Goal: Use online tool/utility: Utilize a website feature to perform a specific function

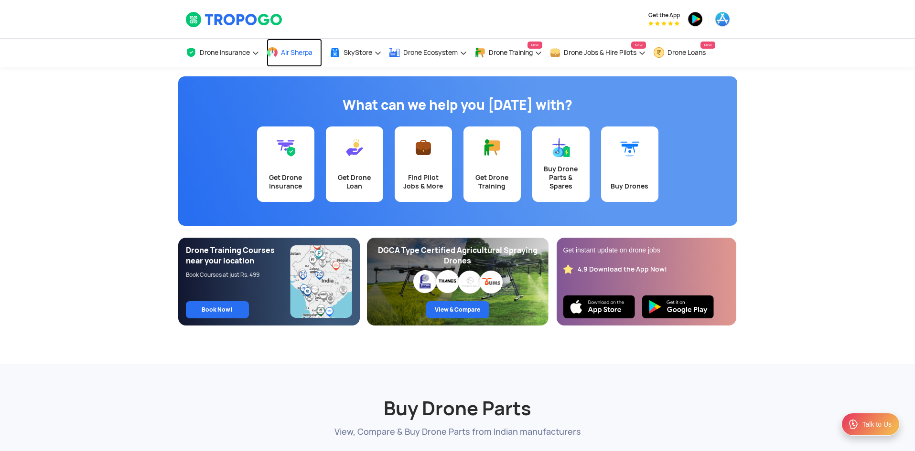
click at [308, 53] on span "Air Sherpa" at bounding box center [297, 53] width 32 height 8
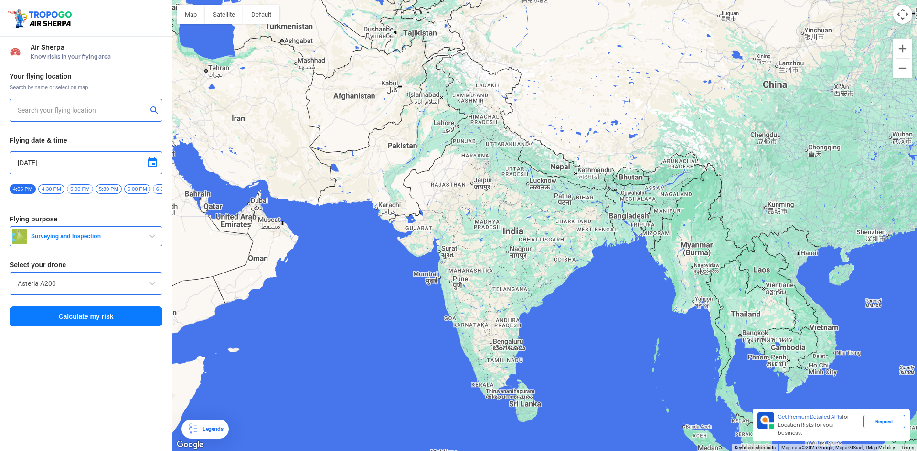
click at [30, 109] on input "text" at bounding box center [82, 110] width 129 height 11
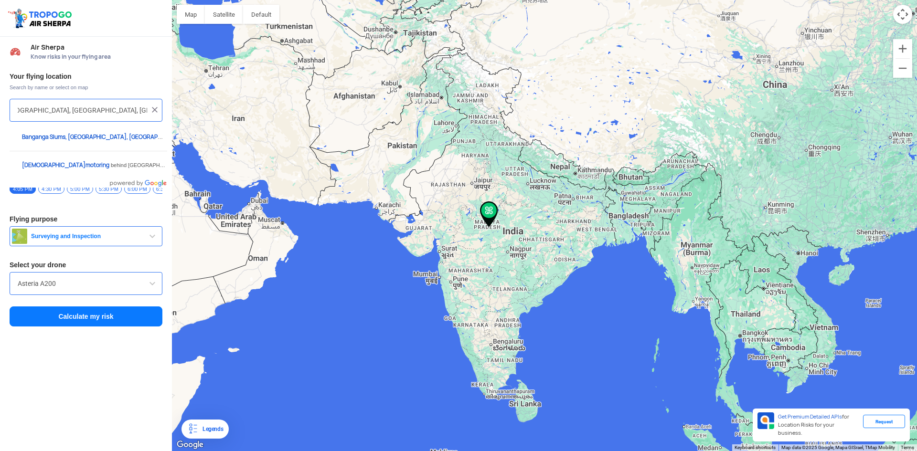
scroll to position [0, 138]
click at [118, 114] on input "Banganga Slums, North TT Nagar, TT Nagar, Bhopal, Madhya Pradesh 462002, IndiaN…" at bounding box center [82, 110] width 129 height 11
click at [38, 111] on input "Banganga Slums, North TT Nagar, TT Nagar, Bhopal, Madhya Pradesh 462002, IndiaN…" at bounding box center [82, 110] width 129 height 11
type input "Banganga Slums, North TT Nagar, TT Nagar, Bhopal, Madhya Pradesh 462002, IndiaN…"
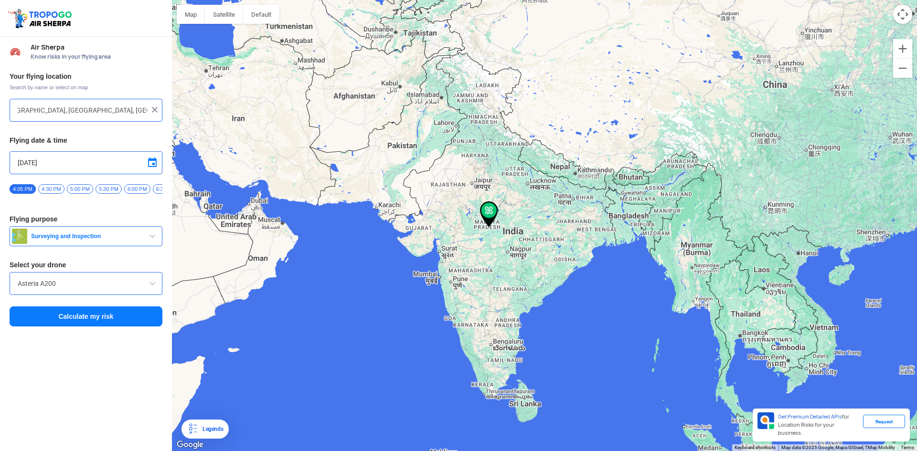
scroll to position [0, 0]
click at [152, 109] on img at bounding box center [155, 110] width 10 height 10
click at [33, 109] on input "text" at bounding box center [82, 110] width 129 height 11
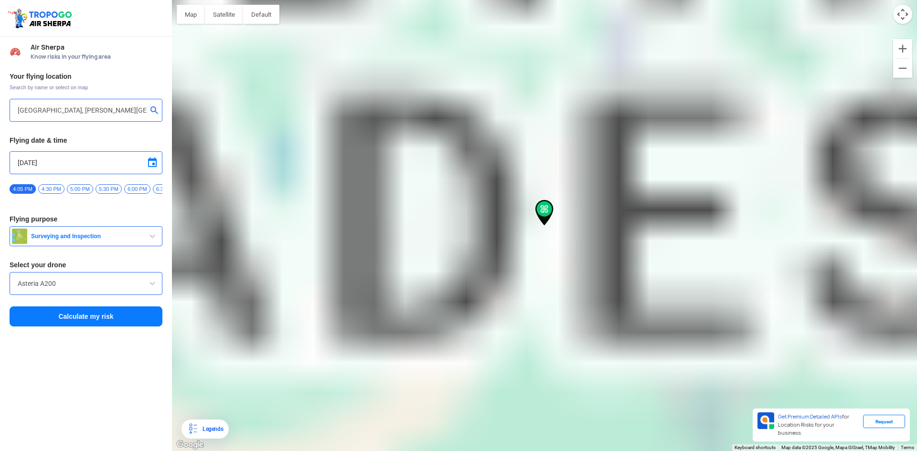
type input "NITTTR Campus, Shymala Hills, Bhopal, Madhya Pradesh 462002, India"
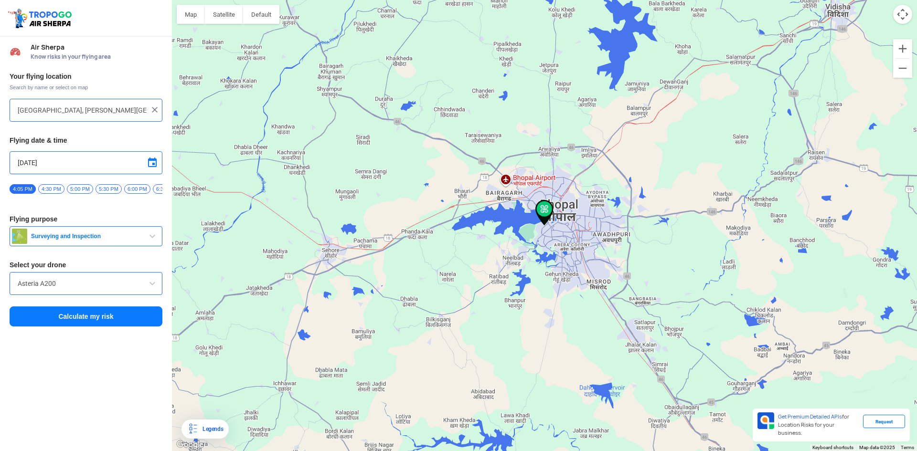
click at [152, 239] on span "button" at bounding box center [152, 236] width 11 height 11
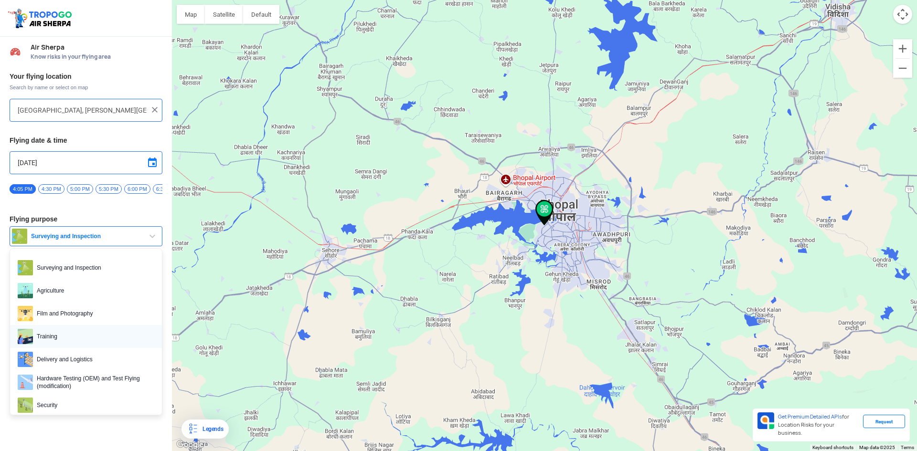
click at [48, 338] on span "Training" at bounding box center [93, 336] width 121 height 15
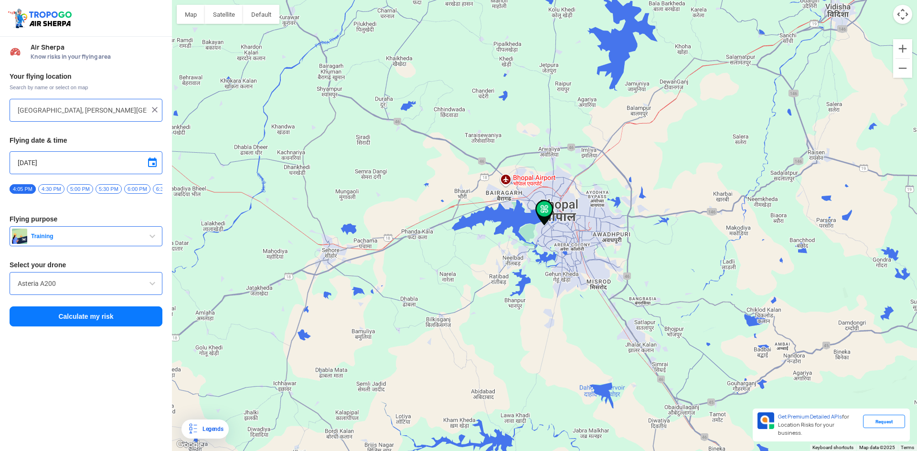
click at [151, 286] on span at bounding box center [152, 283] width 11 height 11
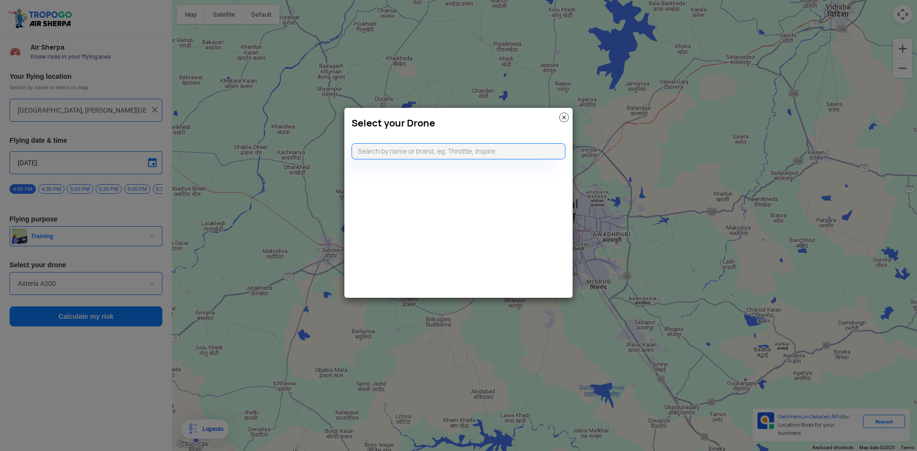
click at [110, 369] on modal-container "Select your Drone" at bounding box center [458, 225] width 917 height 451
click at [562, 115] on img at bounding box center [564, 118] width 10 height 10
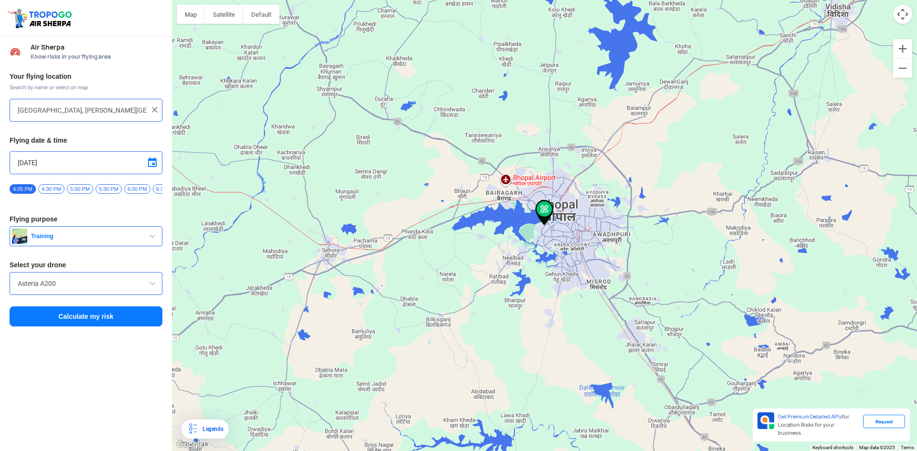
click at [89, 319] on button "Calculate my risk" at bounding box center [86, 317] width 153 height 20
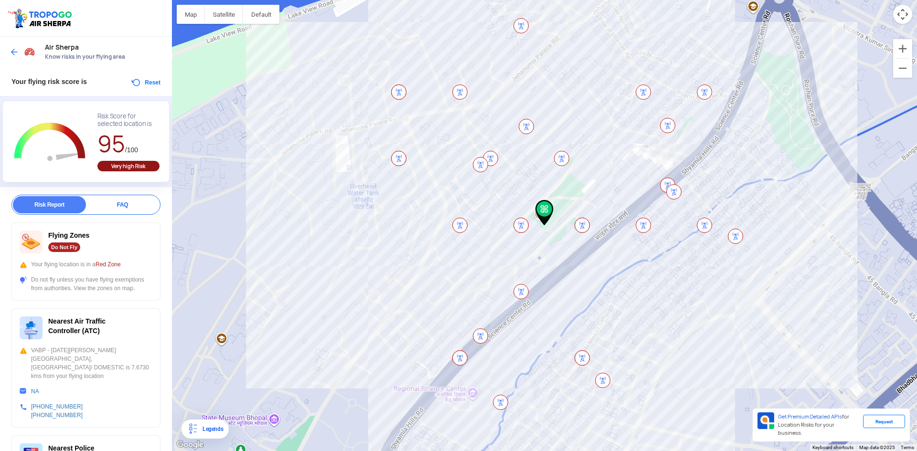
click at [774, 299] on div at bounding box center [544, 225] width 745 height 451
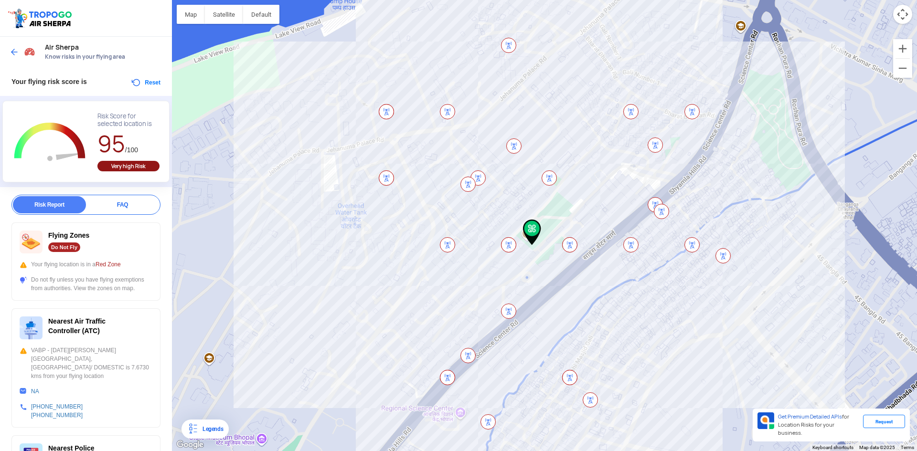
drag, startPoint x: 712, startPoint y: 138, endPoint x: 709, endPoint y: 150, distance: 12.7
click at [706, 141] on div at bounding box center [544, 225] width 745 height 451
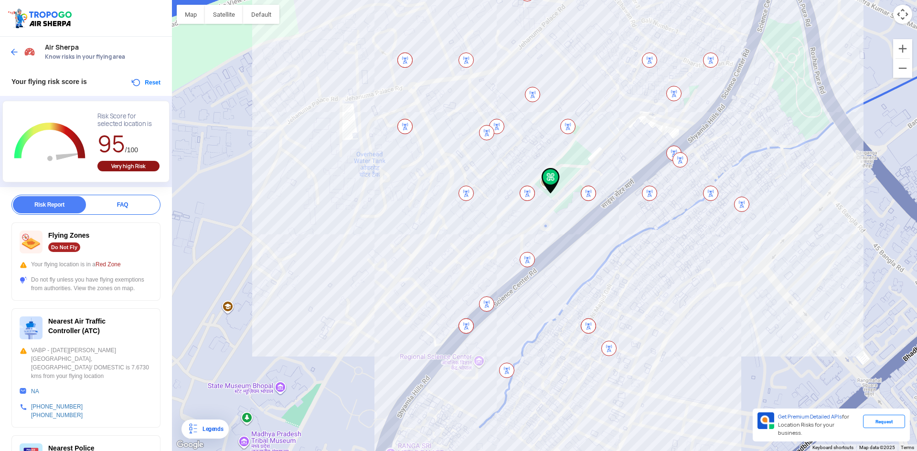
drag, startPoint x: 522, startPoint y: 263, endPoint x: 528, endPoint y: 243, distance: 20.5
click at [528, 243] on div at bounding box center [544, 225] width 745 height 451
click at [472, 227] on div at bounding box center [544, 225] width 745 height 451
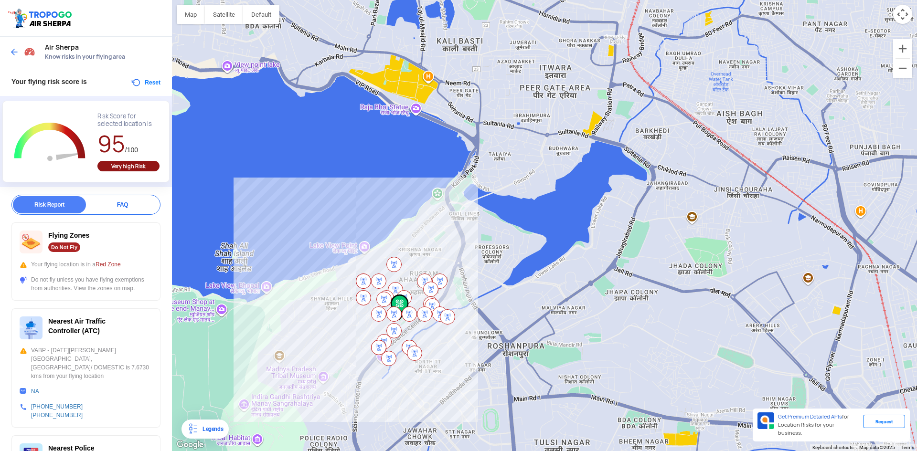
click at [13, 48] on img at bounding box center [15, 52] width 10 height 10
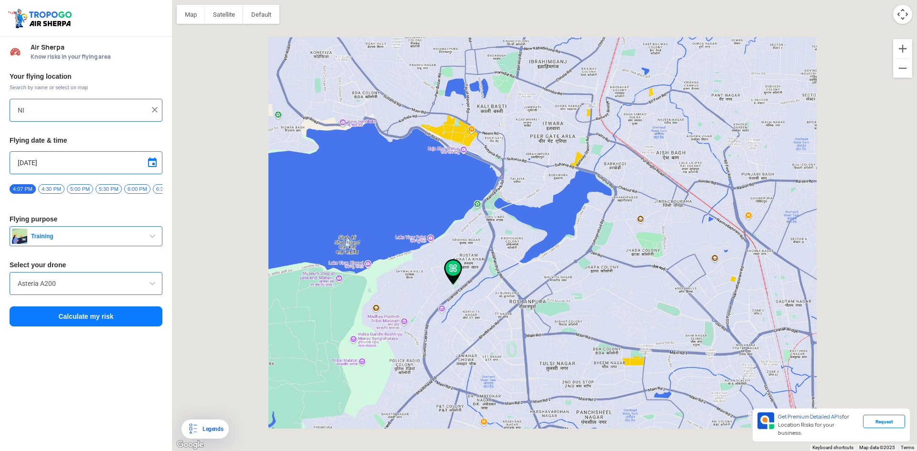
type input "NITTTR Campus, Shymala Hills, Bhopal, Madhya Pradesh 462002, India"
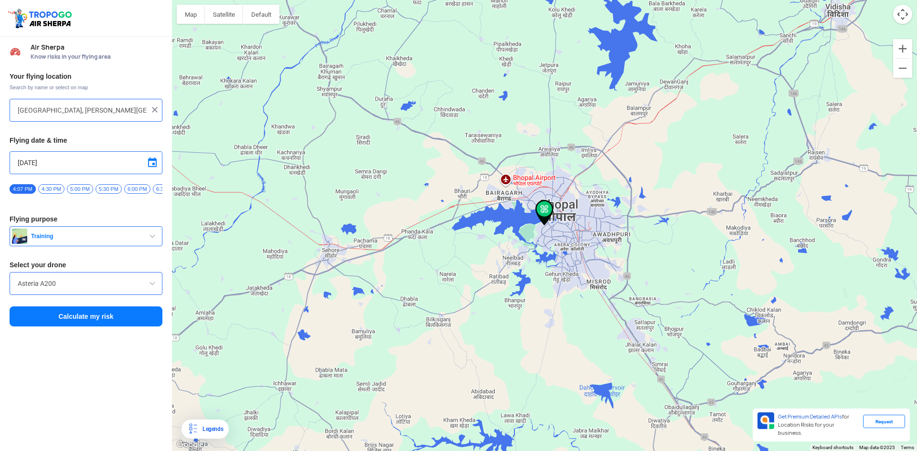
click at [155, 110] on img at bounding box center [155, 110] width 10 height 10
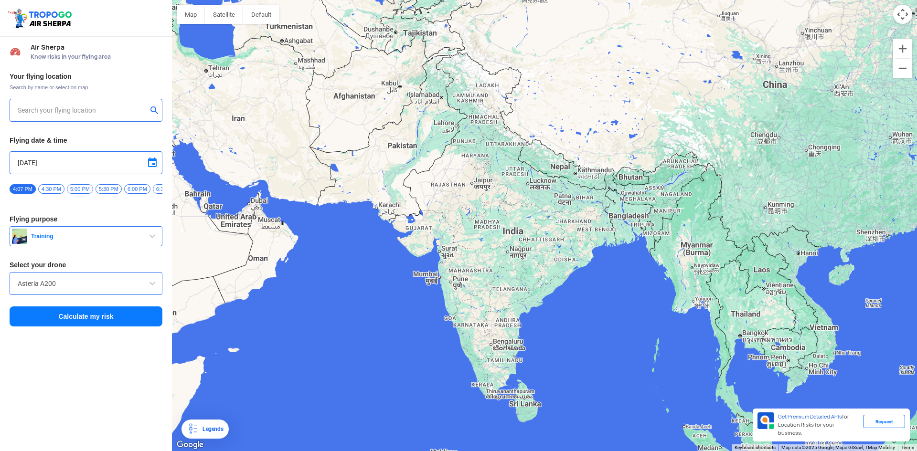
click at [21, 109] on input "text" at bounding box center [82, 110] width 129 height 11
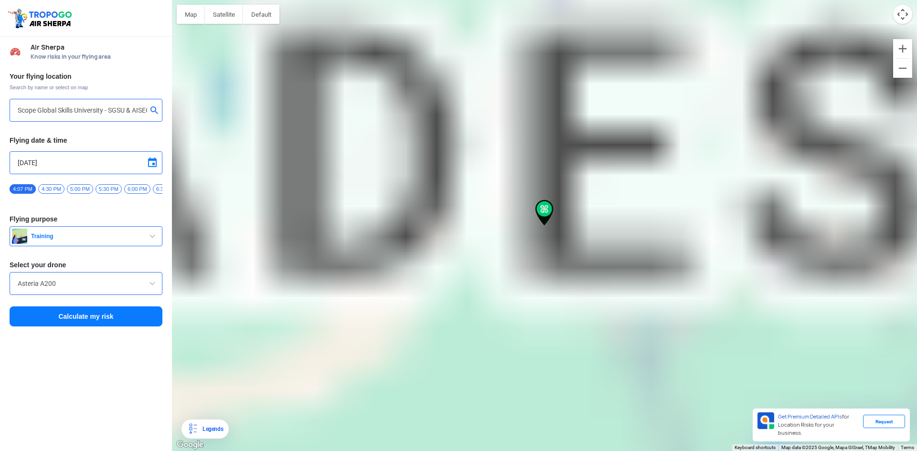
type input "Misrod, Bhairopur, Bhopal, Madhya Pradesh 462047, India"
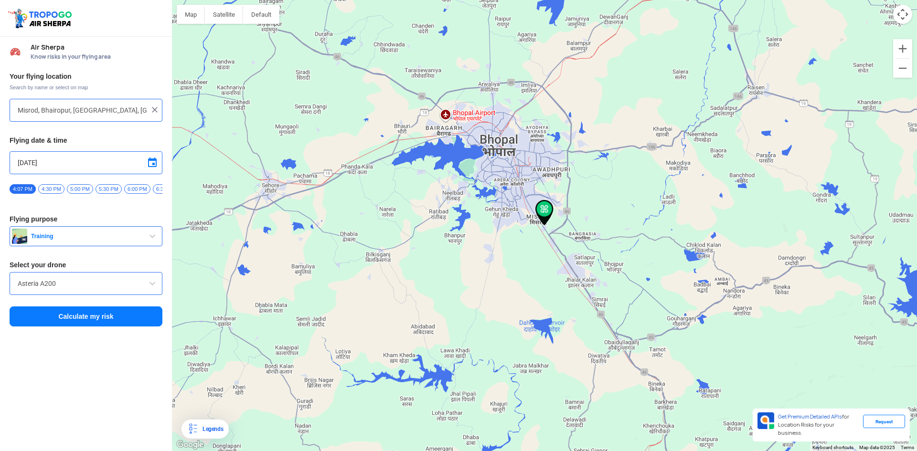
click at [72, 316] on button "Calculate my risk" at bounding box center [86, 317] width 153 height 20
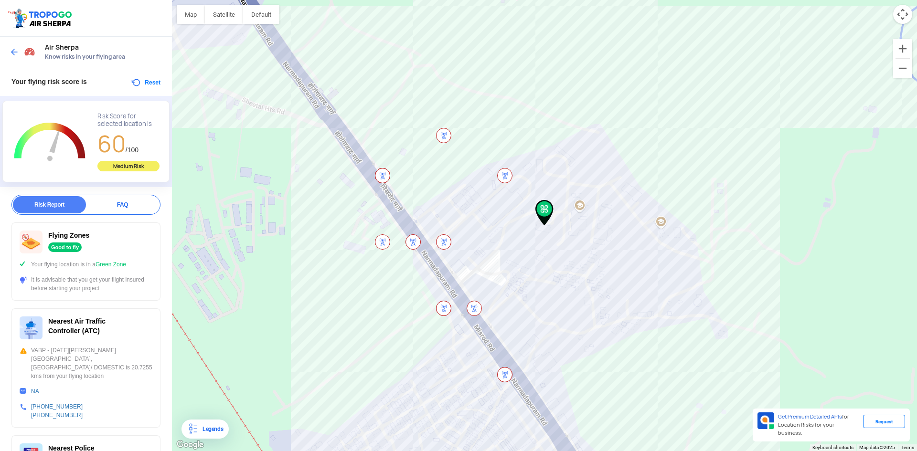
scroll to position [48, 0]
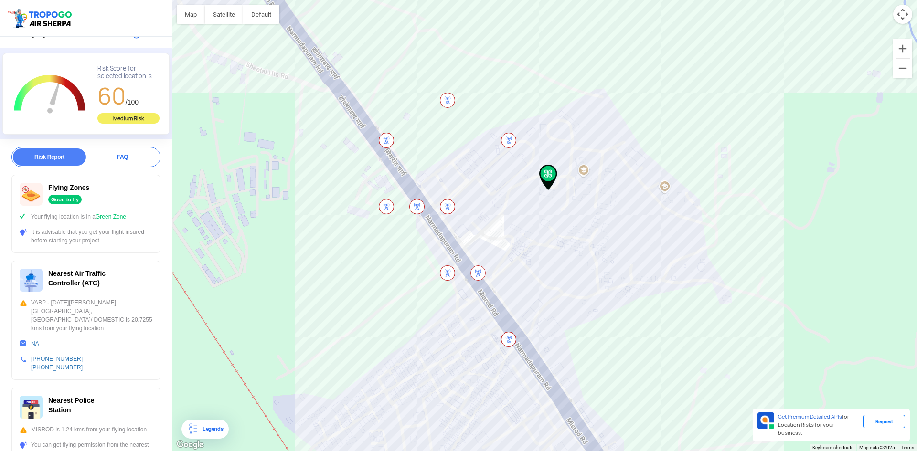
drag, startPoint x: 517, startPoint y: 249, endPoint x: 518, endPoint y: 220, distance: 28.7
click at [518, 220] on div at bounding box center [544, 225] width 745 height 451
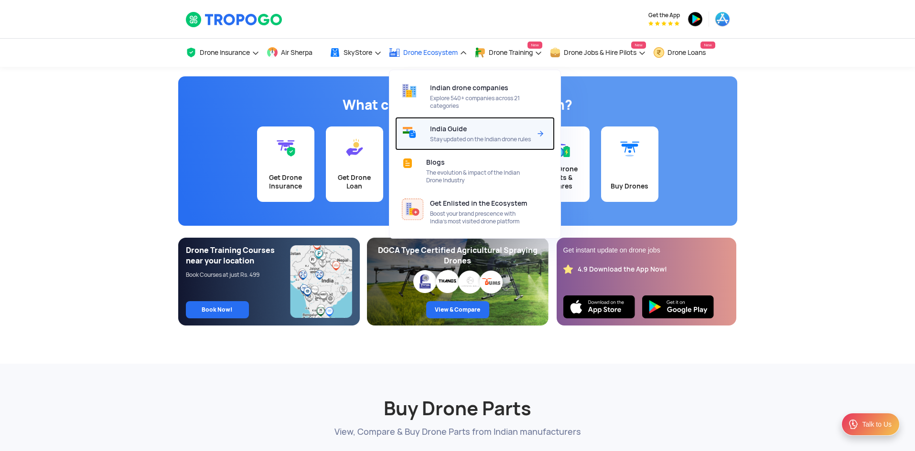
click at [449, 134] on div "India Guide Stay updated on the Indian drone rules" at bounding box center [482, 133] width 105 height 33
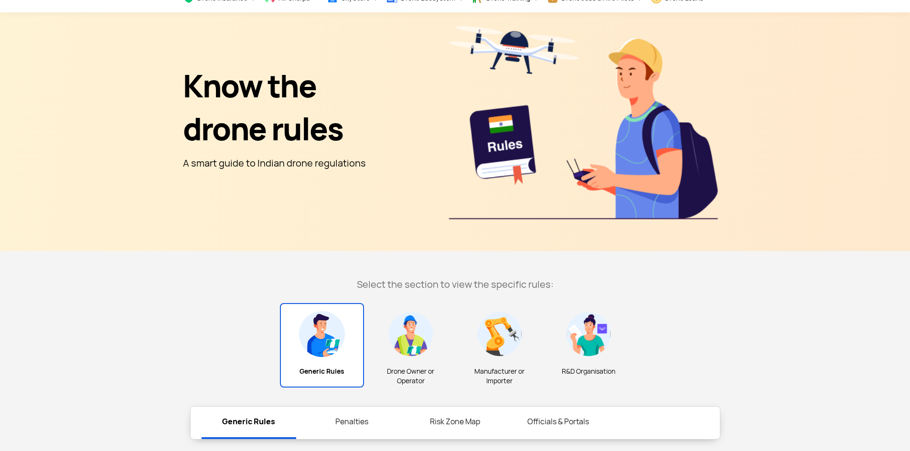
scroll to position [143, 0]
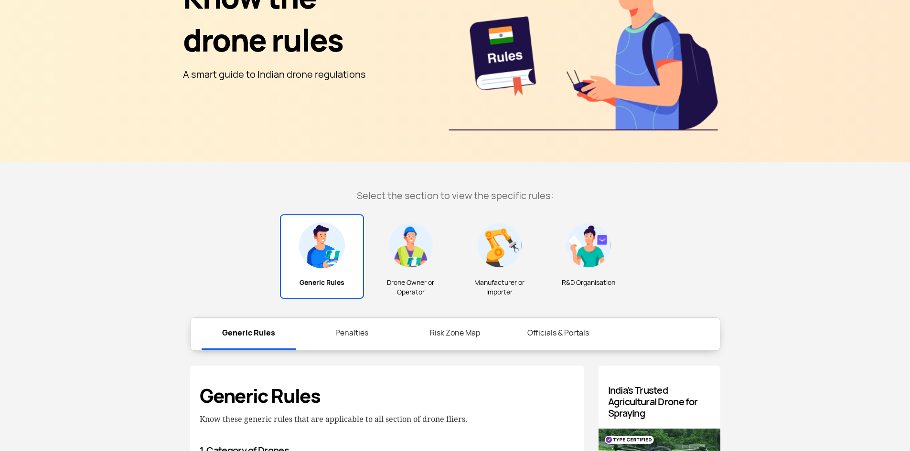
click at [589, 257] on img at bounding box center [589, 246] width 46 height 46
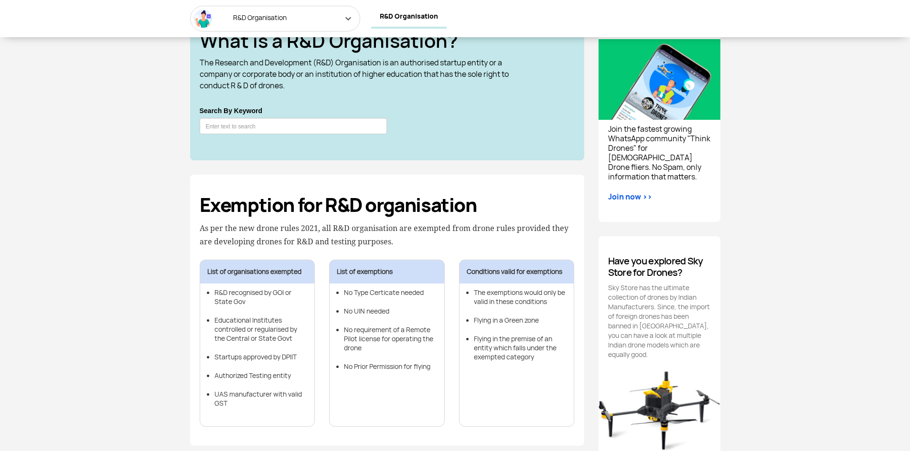
scroll to position [239, 0]
